Goal: Navigation & Orientation: Find specific page/section

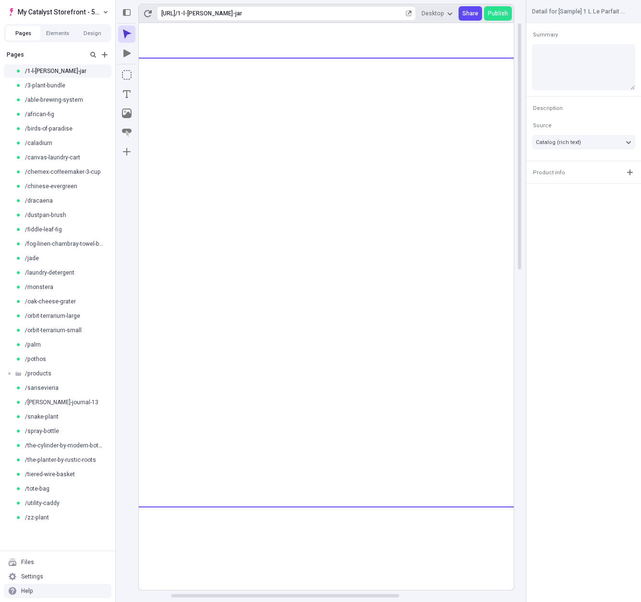
scroll to position [0, 50]
click at [30, 371] on span "/products" at bounding box center [38, 373] width 26 height 8
click at [44, 389] on span "/shushpan" at bounding box center [48, 388] width 29 height 8
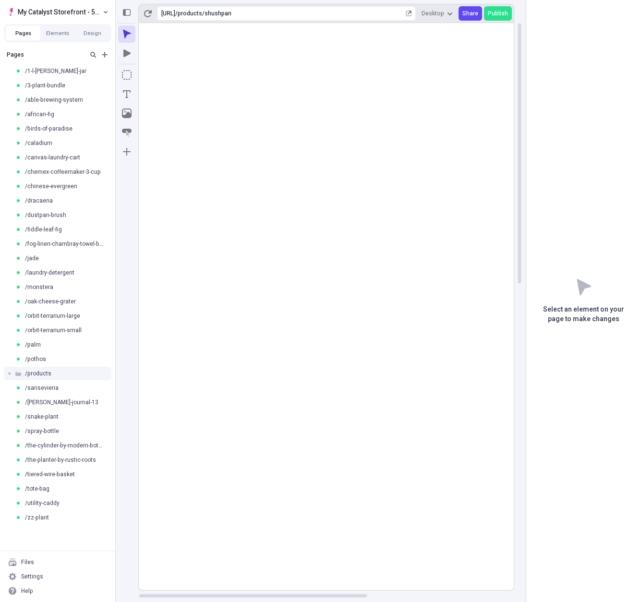
click at [62, 373] on div "/products" at bounding box center [61, 373] width 92 height 8
click at [59, 317] on span "/orbit-terrarium-large" at bounding box center [52, 316] width 55 height 8
click at [36, 373] on span "/products" at bounding box center [38, 373] width 26 height 8
click at [37, 372] on span "/products" at bounding box center [38, 373] width 26 height 8
click at [45, 386] on span "/shushpan" at bounding box center [48, 388] width 29 height 8
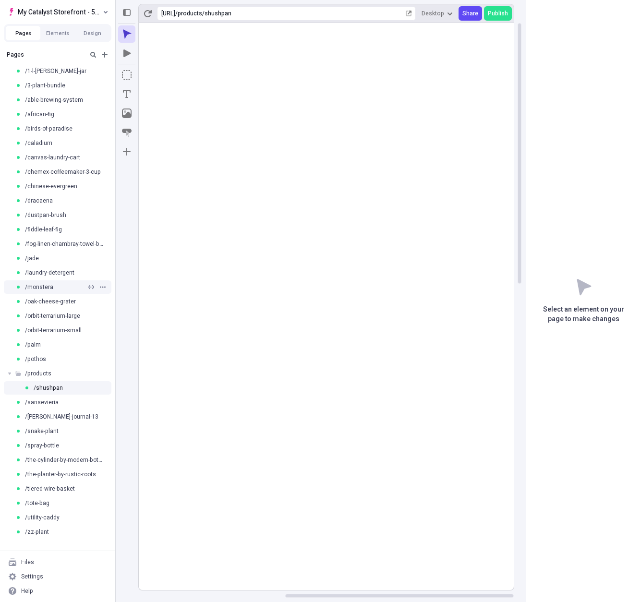
scroll to position [0, 48]
